Goal: Navigation & Orientation: Find specific page/section

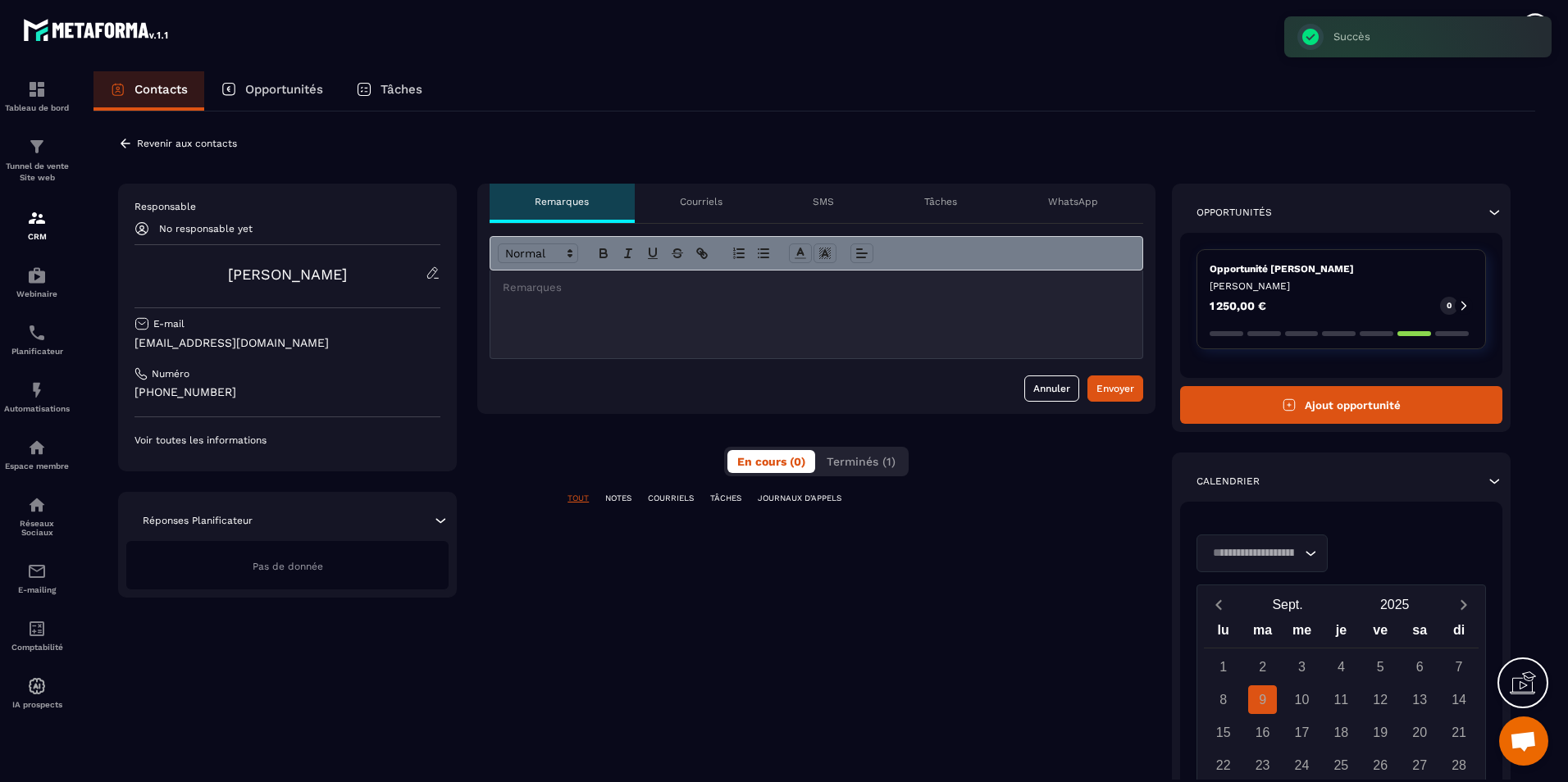
scroll to position [1062, 0]
click at [710, 134] on div "**********" at bounding box center [815, 545] width 1442 height 868
click at [108, 85] on div "Contacts" at bounding box center [149, 91] width 111 height 39
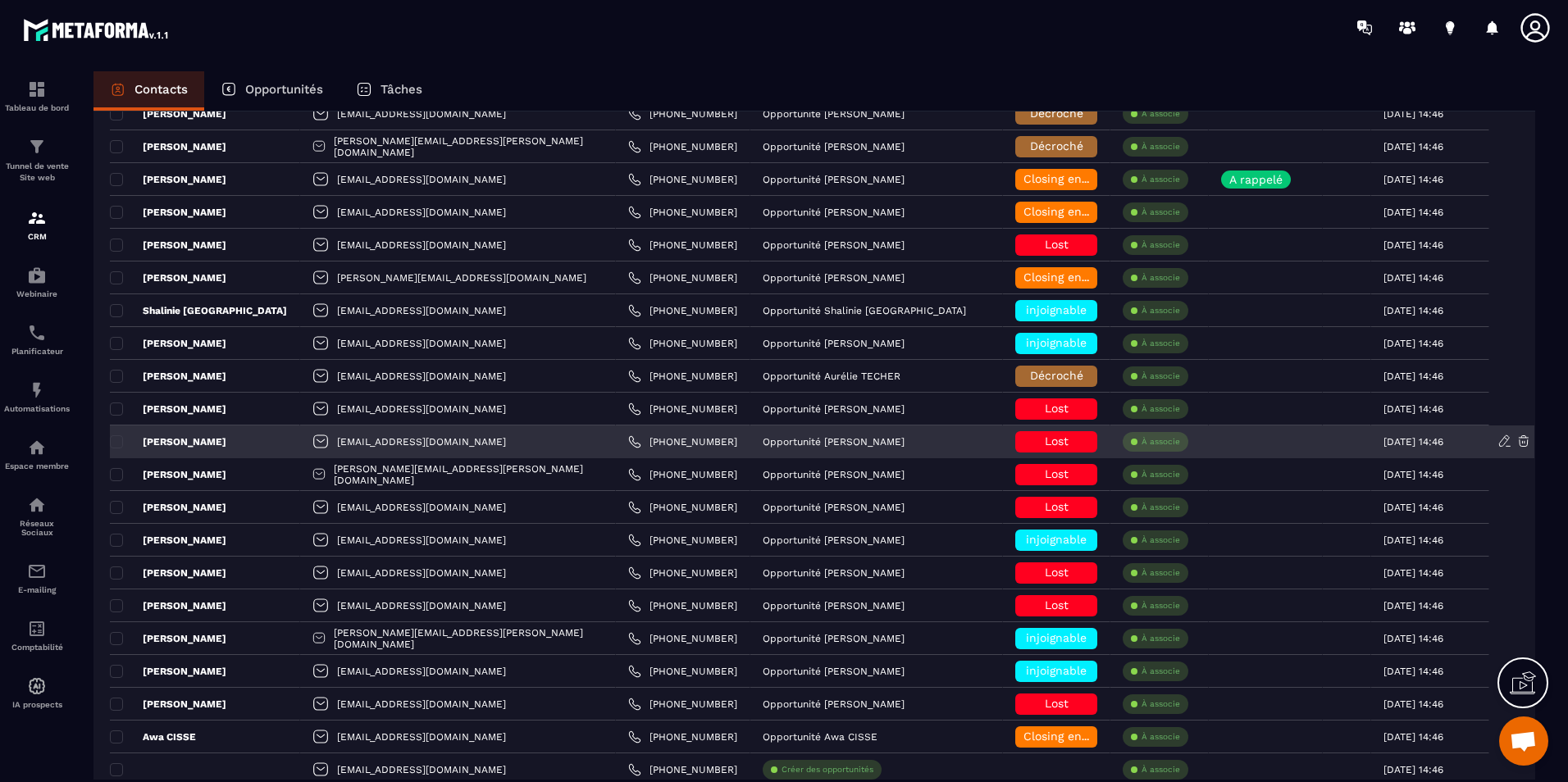
scroll to position [1967, 0]
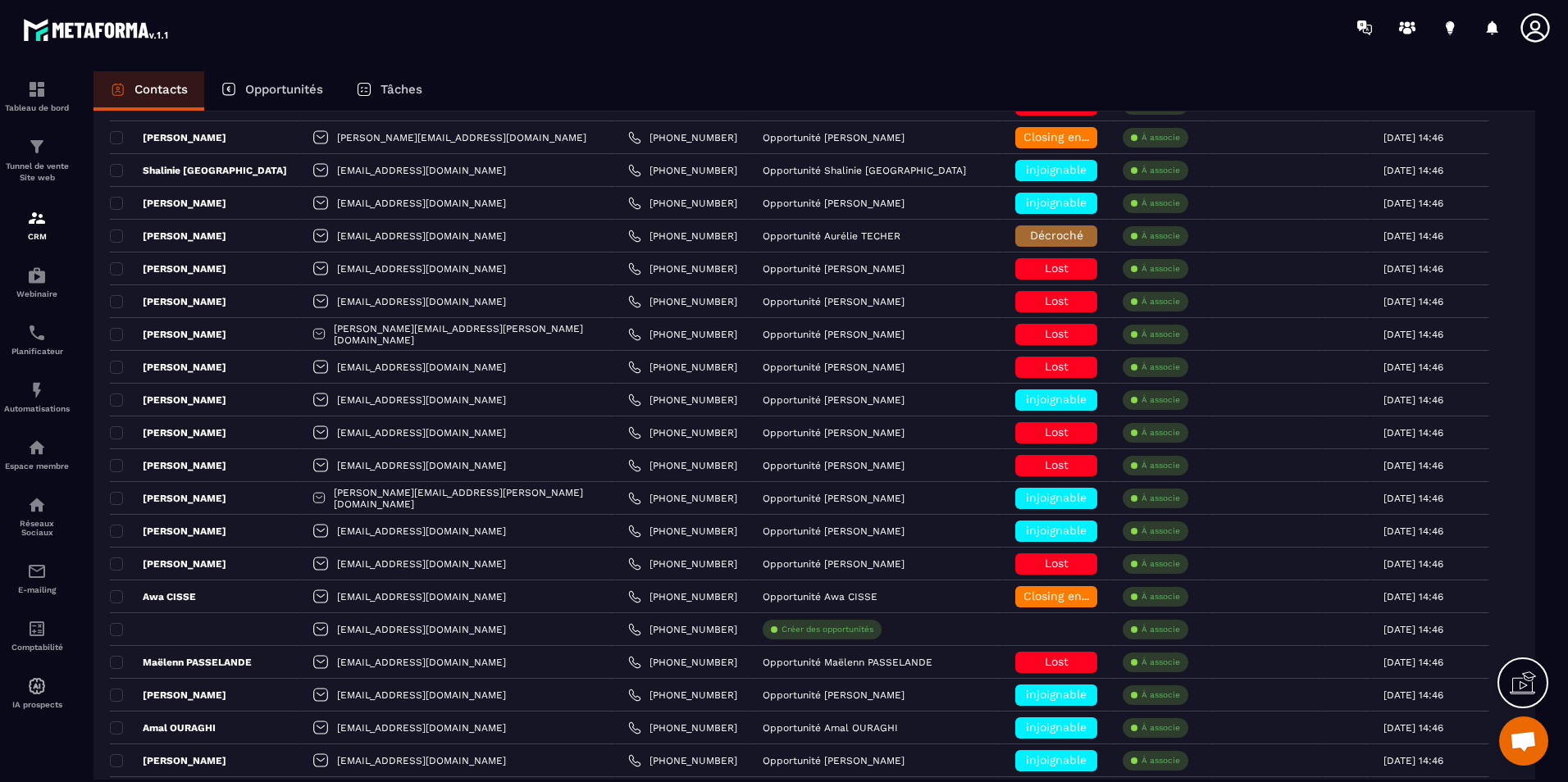
click at [33, 56] on div at bounding box center [37, 442] width 74 height 774
click at [36, 101] on div "Tableau de bord" at bounding box center [37, 95] width 66 height 32
click at [18, 93] on div "Tableau de bord" at bounding box center [37, 95] width 66 height 32
click at [61, 89] on div "Tableau de bord" at bounding box center [37, 95] width 66 height 32
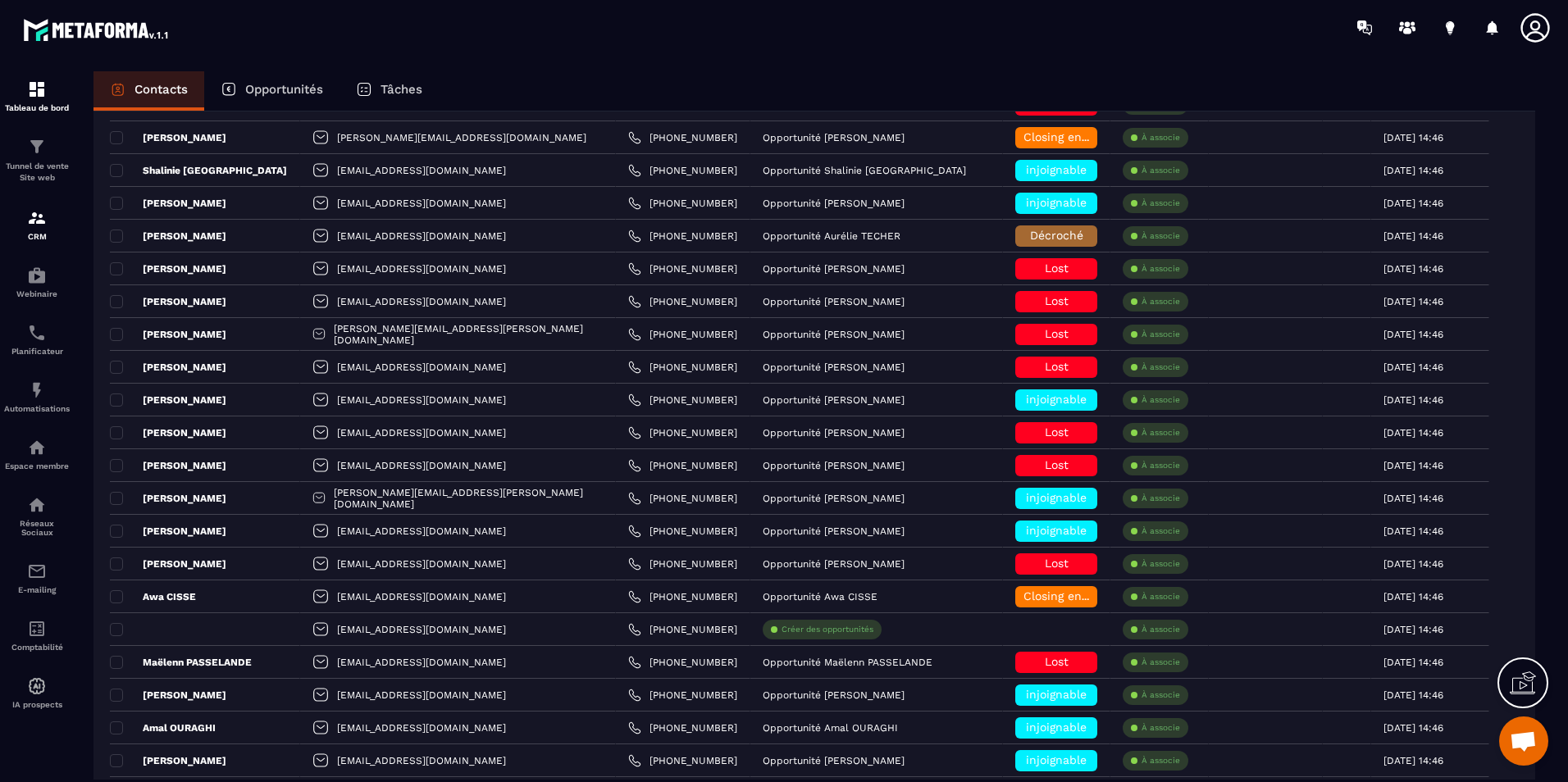
click at [71, 32] on img at bounding box center [96, 30] width 148 height 30
